Goal: Check status: Check status

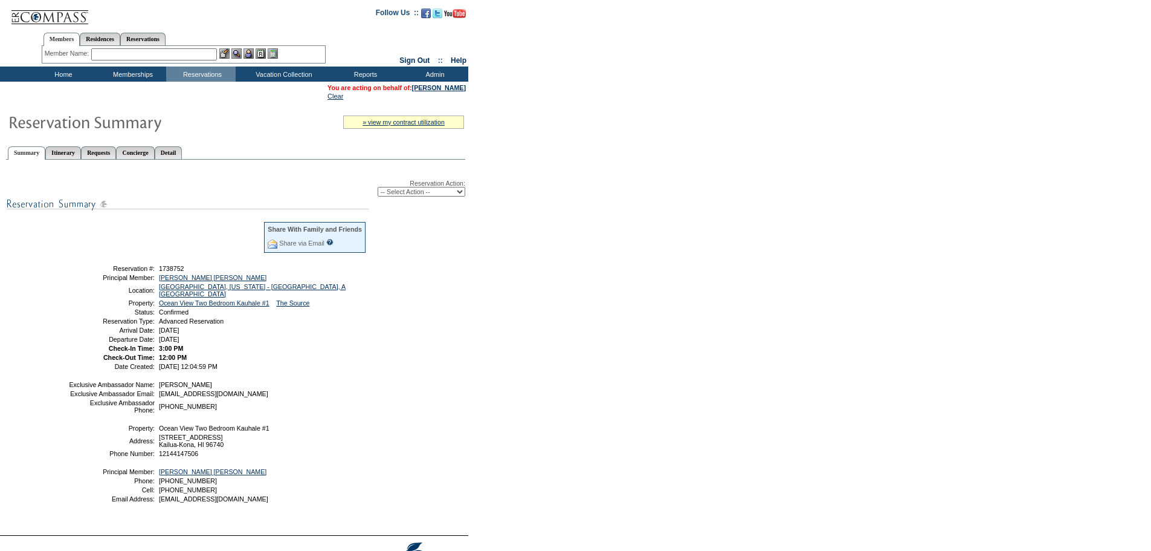
click at [200, 432] on span "Ocean View Two Bedroom Kauhale #1" at bounding box center [214, 427] width 111 height 7
copy tbody "Ocean View Two Bedroom Kauhale #1"
click at [179, 457] on span "12144147506" at bounding box center [178, 453] width 39 height 7
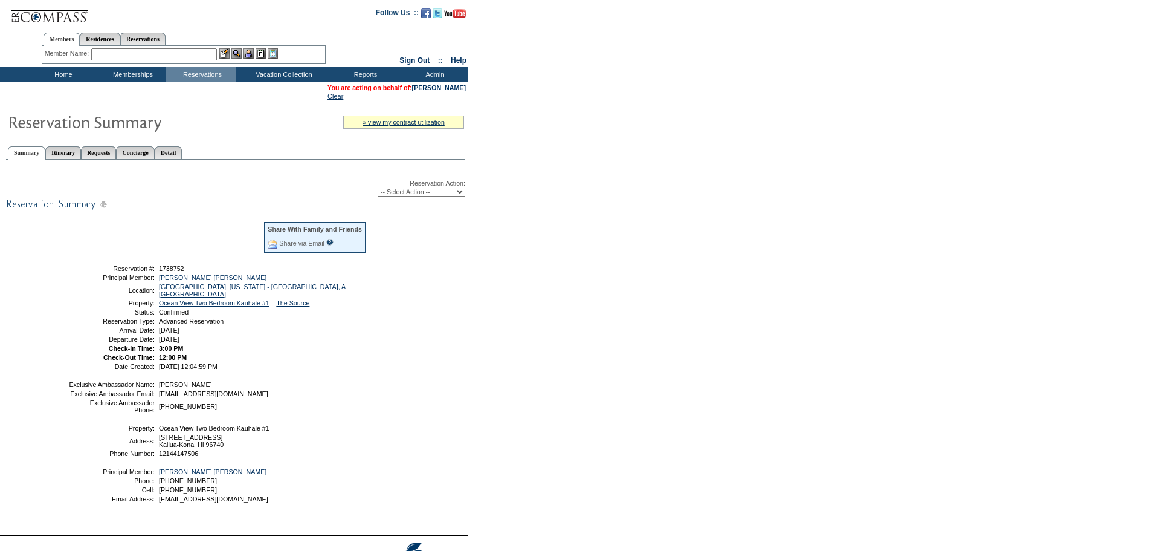
click at [174, 457] on span "12144147506" at bounding box center [178, 453] width 39 height 7
copy tbody "12144147506"
click at [183, 448] on span "[STREET_ADDRESS]" at bounding box center [191, 440] width 65 height 15
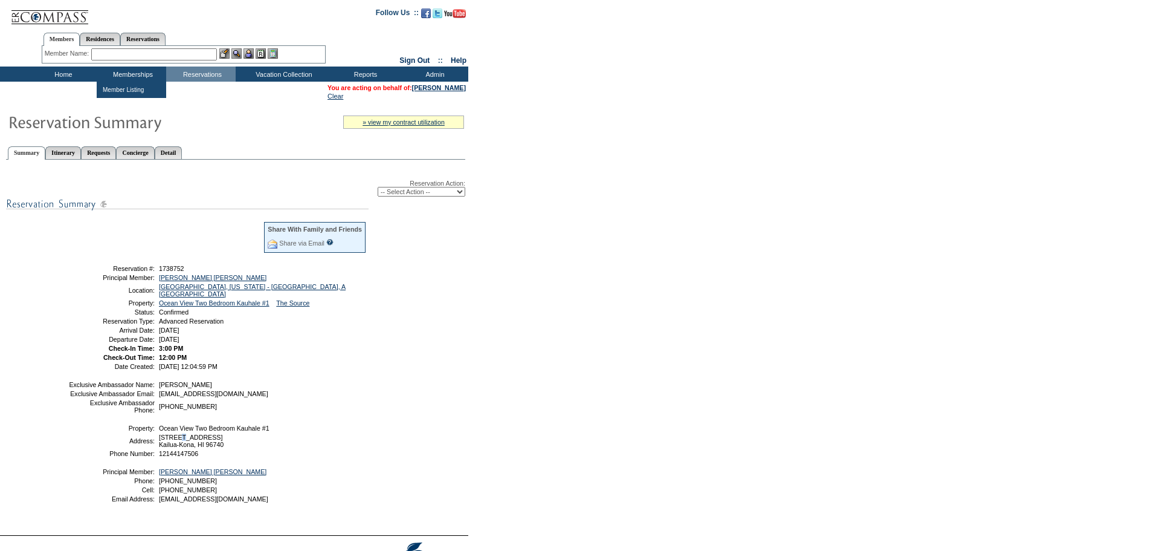
click at [183, 448] on span "[STREET_ADDRESS]" at bounding box center [191, 440] width 65 height 15
copy span "[STREET_ADDRESS]"
click at [176, 448] on span "[STREET_ADDRESS]" at bounding box center [191, 440] width 65 height 15
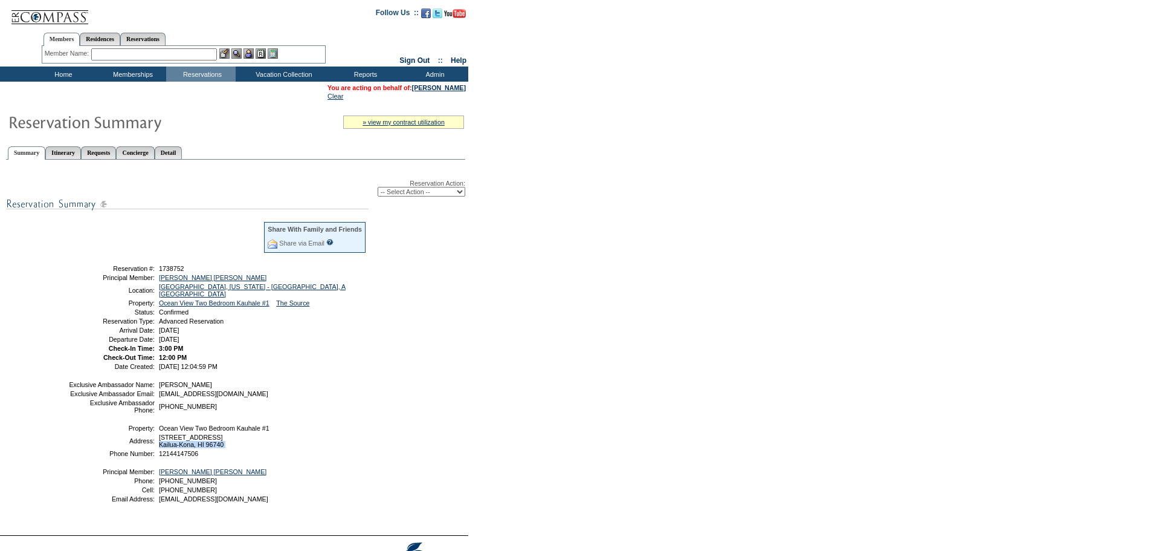
click at [176, 448] on span "[STREET_ADDRESS]" at bounding box center [191, 440] width 65 height 15
copy tbody "Kailua-Kona, HI 96740"
